Goal: Task Accomplishment & Management: Manage account settings

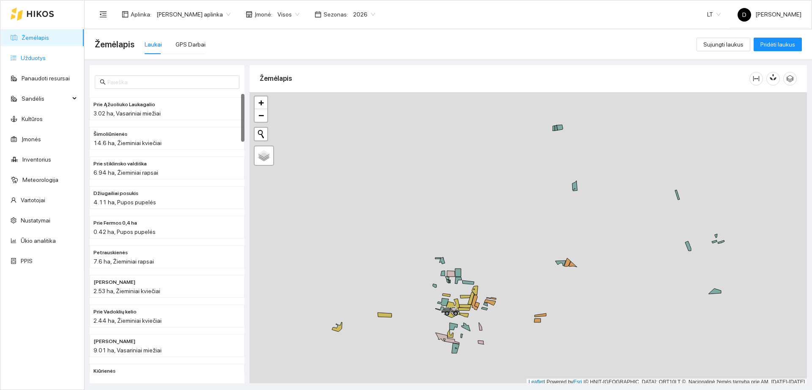
click at [38, 55] on link "Užduotys" at bounding box center [33, 58] width 25 height 7
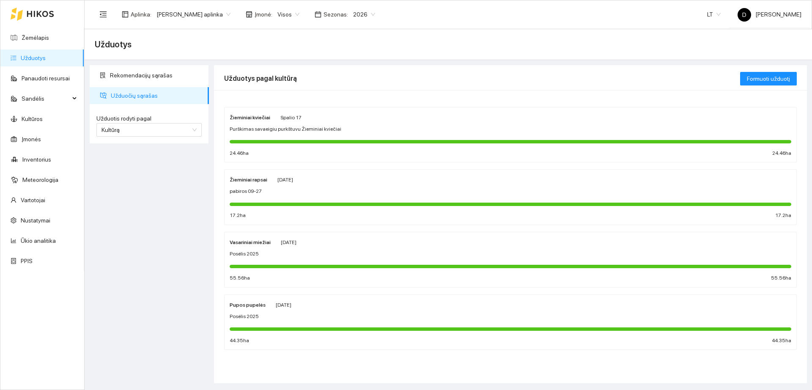
click at [340, 137] on div at bounding box center [511, 141] width 562 height 9
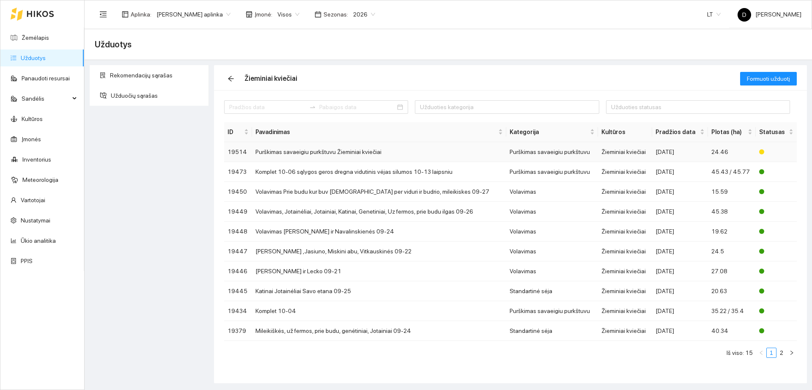
click at [672, 153] on div "[DATE]" at bounding box center [680, 151] width 49 height 9
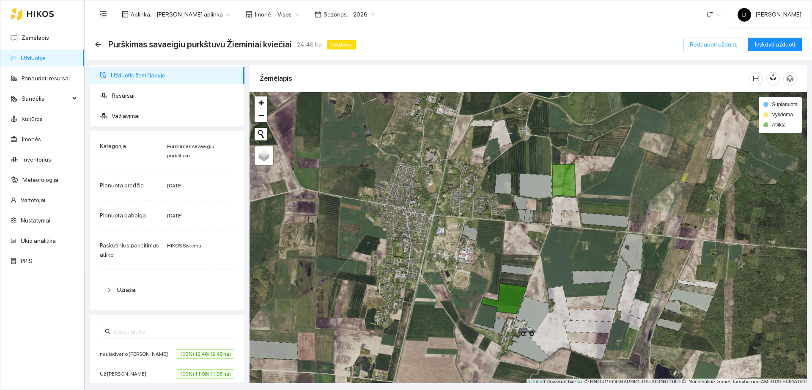
click at [702, 44] on span "Redaguoti užduotį" at bounding box center [714, 44] width 48 height 9
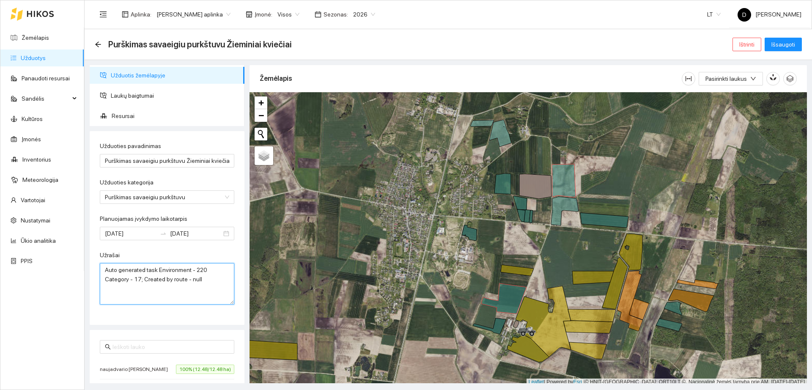
drag, startPoint x: 207, startPoint y: 285, endPoint x: 0, endPoint y: 216, distance: 218.0
click at [0, 216] on section "Žemėlapis Užduotys Panaudoti resursai Sandėlis Kultūros Įmonės Inventorius Mete…" at bounding box center [406, 195] width 812 height 390
type textarea "Komplet 0,5l/ha Ergon 15g/ha"
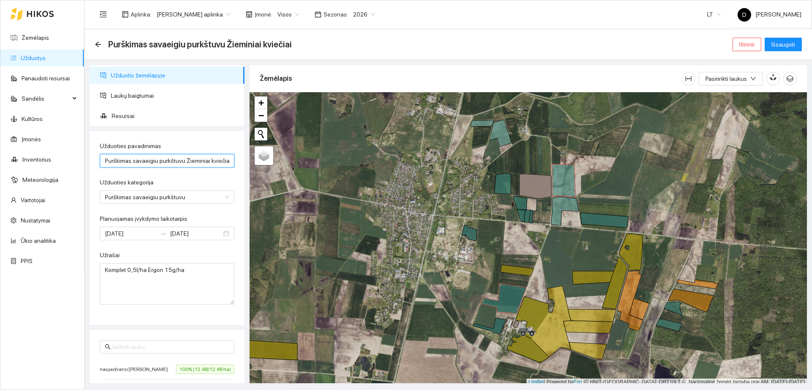
click at [140, 163] on input "Purškimas savaeigiu purkštuvu Žieminiai kviečiai" at bounding box center [167, 161] width 134 height 14
click at [142, 161] on input "Purškimas savaeigiu purkštuvu Žieminiai kviečiai" at bounding box center [167, 161] width 134 height 14
type input "Komplet Prie backo ir [PERSON_NAME] uz monikos"
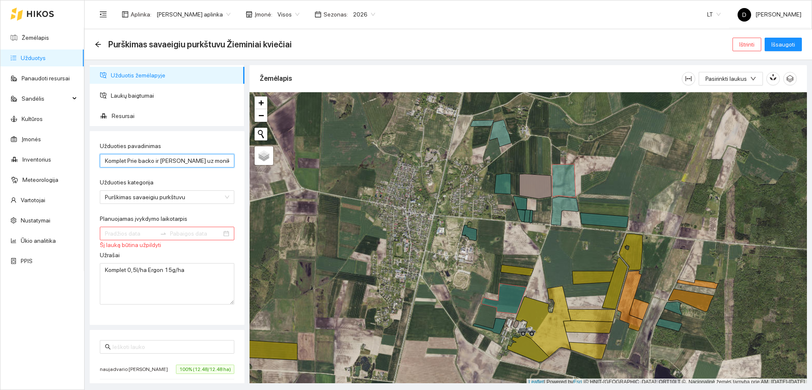
type input "Komplet Prie backo ir [PERSON_NAME] uz monikos"
click at [132, 231] on input "Planuojamas įvykdymo laikotarpis" at bounding box center [131, 233] width 52 height 9
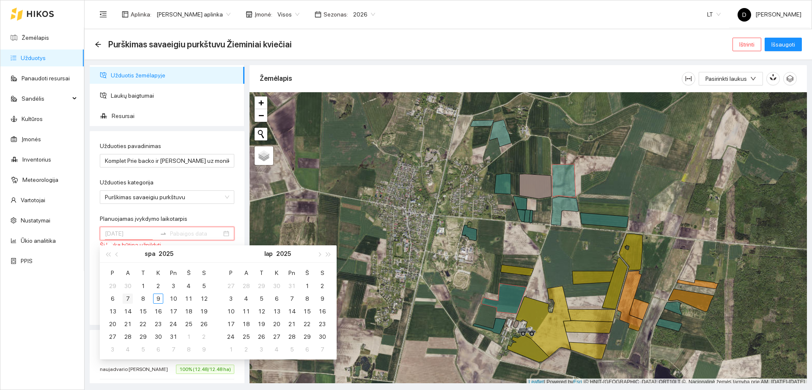
type input "[DATE]"
click at [132, 298] on div "7" at bounding box center [128, 299] width 10 height 10
type input "[DATE]"
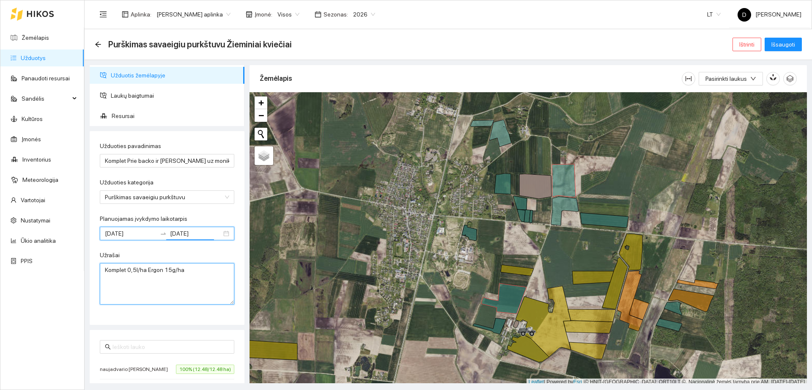
drag, startPoint x: 201, startPoint y: 277, endPoint x: 209, endPoint y: 281, distance: 8.5
click at [204, 279] on textarea "Komplet 0,5l/ha Ergon 15g/ha" at bounding box center [167, 283] width 134 height 41
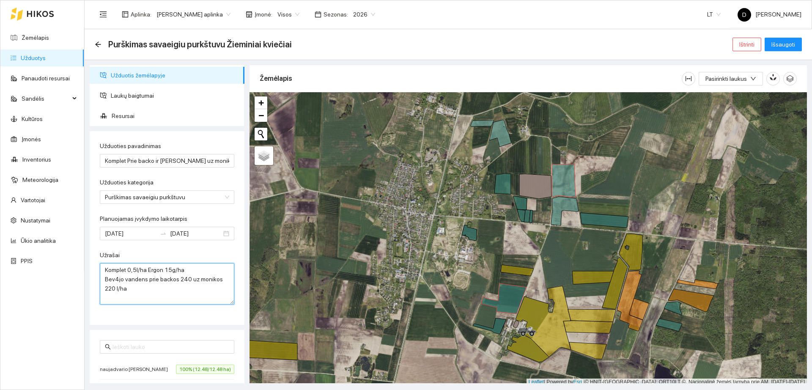
click at [185, 279] on textarea "Komplet 0,5l/ha Ergon 15g/ha Bev4jo vandens prie backos 240 uz monikos 220 l/ha" at bounding box center [167, 283] width 134 height 41
click at [177, 288] on textarea "Komplet 0,5l/ha Ergon 15g/ha Bev4jo vandens prie backos 240l/ha uz monikos 220 …" at bounding box center [167, 283] width 134 height 41
type textarea "Komplet 0,5l/ha Ergon 15g/ha Bev4jo vandens prie backos 240l/ha uz monikos 220 …"
click at [795, 42] on button "Išsaugoti" at bounding box center [783, 45] width 37 height 14
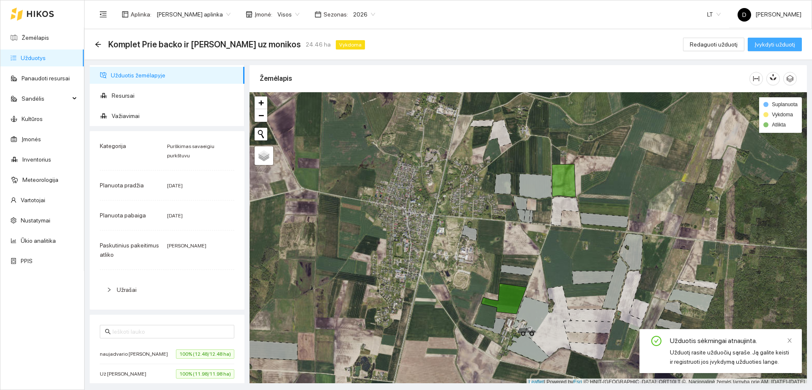
click at [793, 44] on span "Įvykdyti užduotį" at bounding box center [774, 44] width 41 height 9
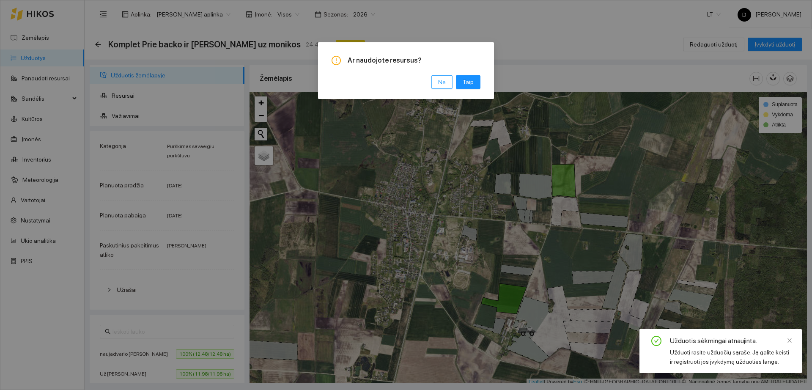
click at [442, 82] on span "Ne" at bounding box center [442, 81] width 8 height 9
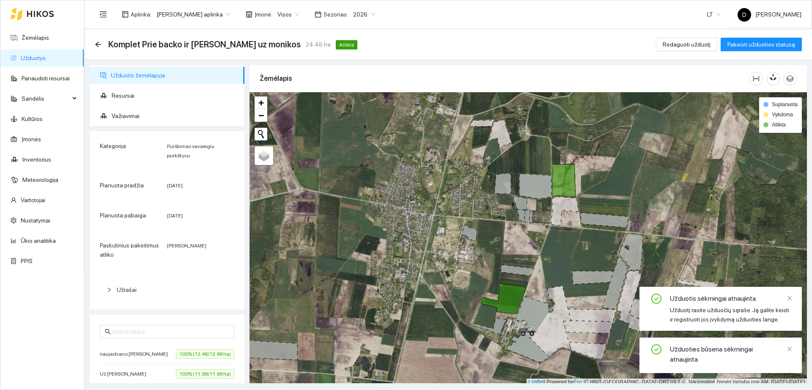
click at [44, 61] on link "Užduotys" at bounding box center [33, 58] width 25 height 7
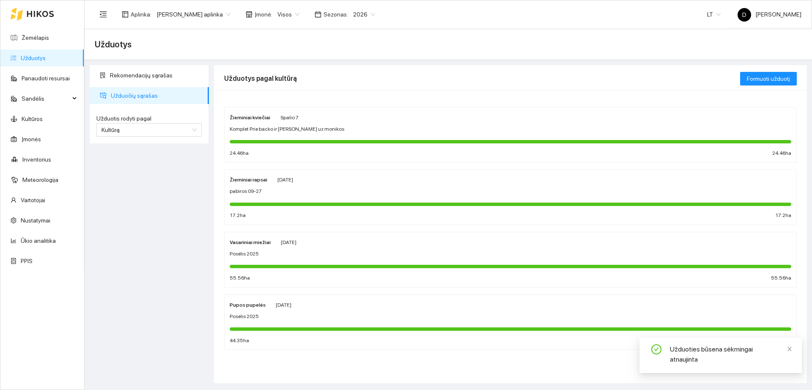
click at [332, 111] on div "Žieminiai kviečiai [DATE] Komplet Prie backo ir [PERSON_NAME] uz monikos 24.46 …" at bounding box center [511, 134] width 572 height 55
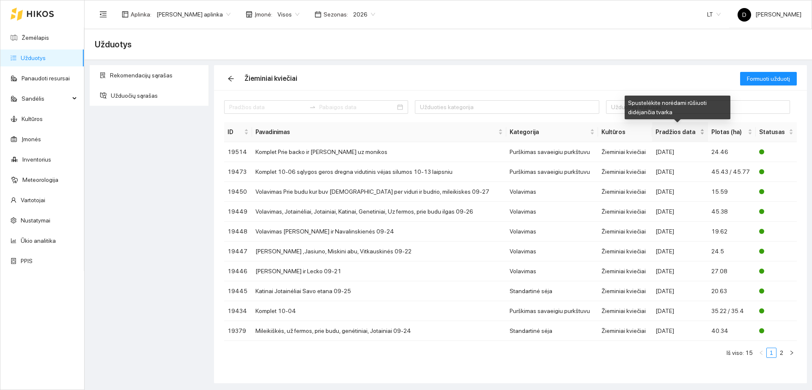
click at [672, 130] on span "Pradžios data" at bounding box center [677, 131] width 43 height 9
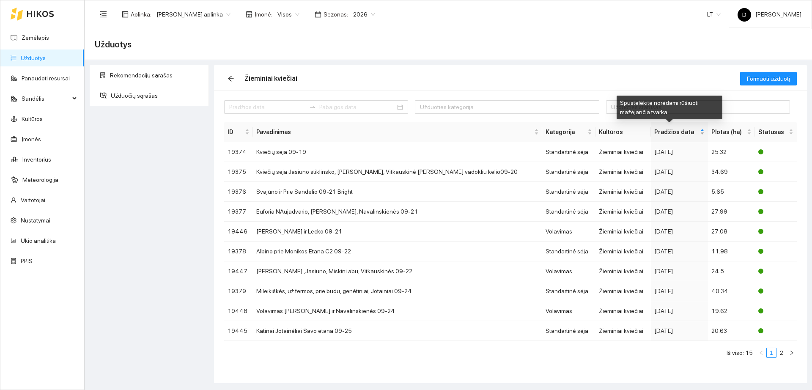
click at [672, 130] on span "Pradžios data" at bounding box center [676, 131] width 44 height 9
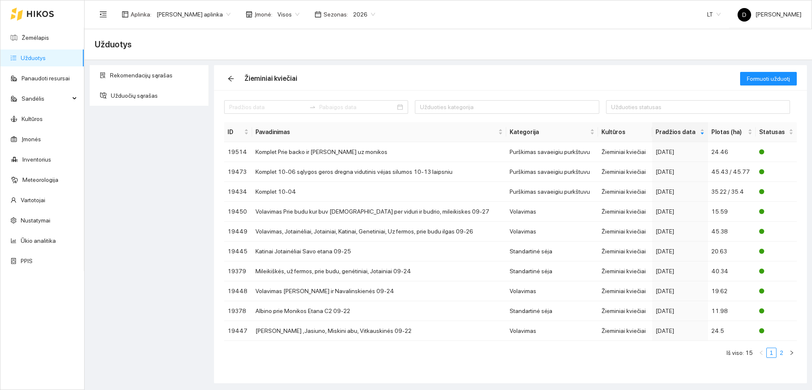
click at [782, 351] on link "2" at bounding box center [781, 352] width 9 height 9
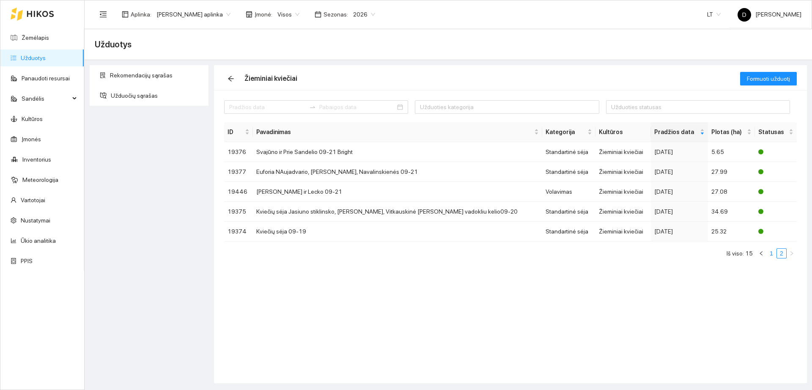
click at [772, 253] on link "1" at bounding box center [771, 253] width 9 height 9
